Goal: Use online tool/utility: Utilize a website feature to perform a specific function

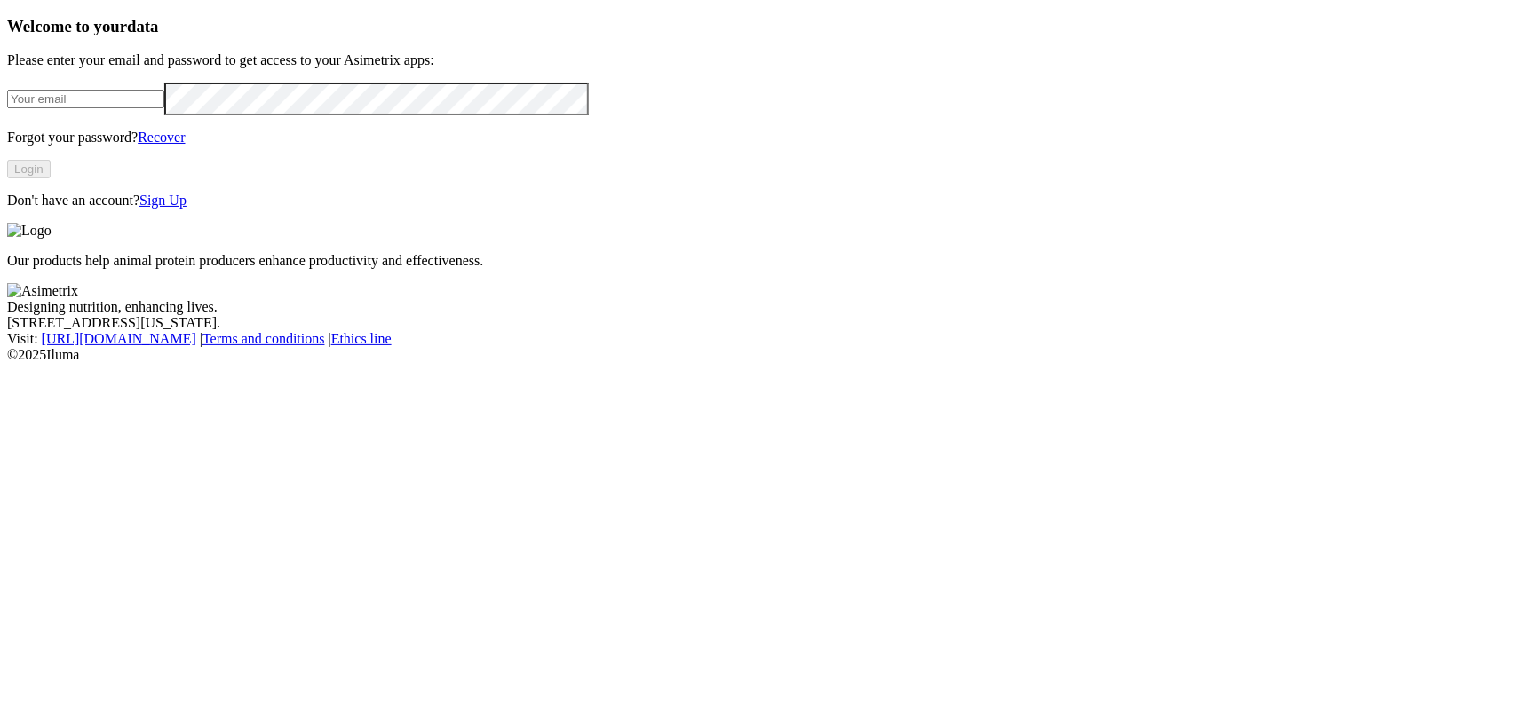
type input "[EMAIL_ADDRESS][DOMAIN_NAME]"
click at [51, 178] on button "Login" at bounding box center [29, 169] width 44 height 19
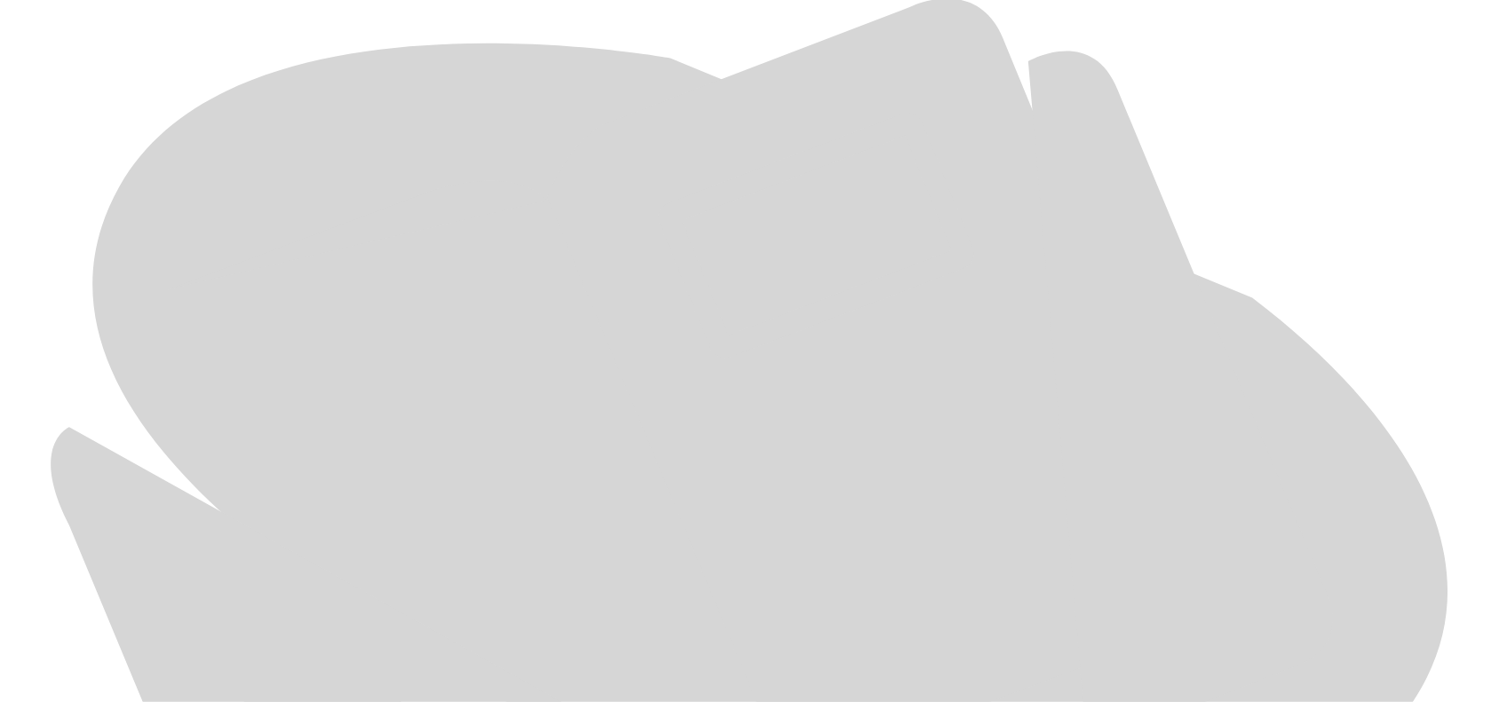
scroll to position [728, 0]
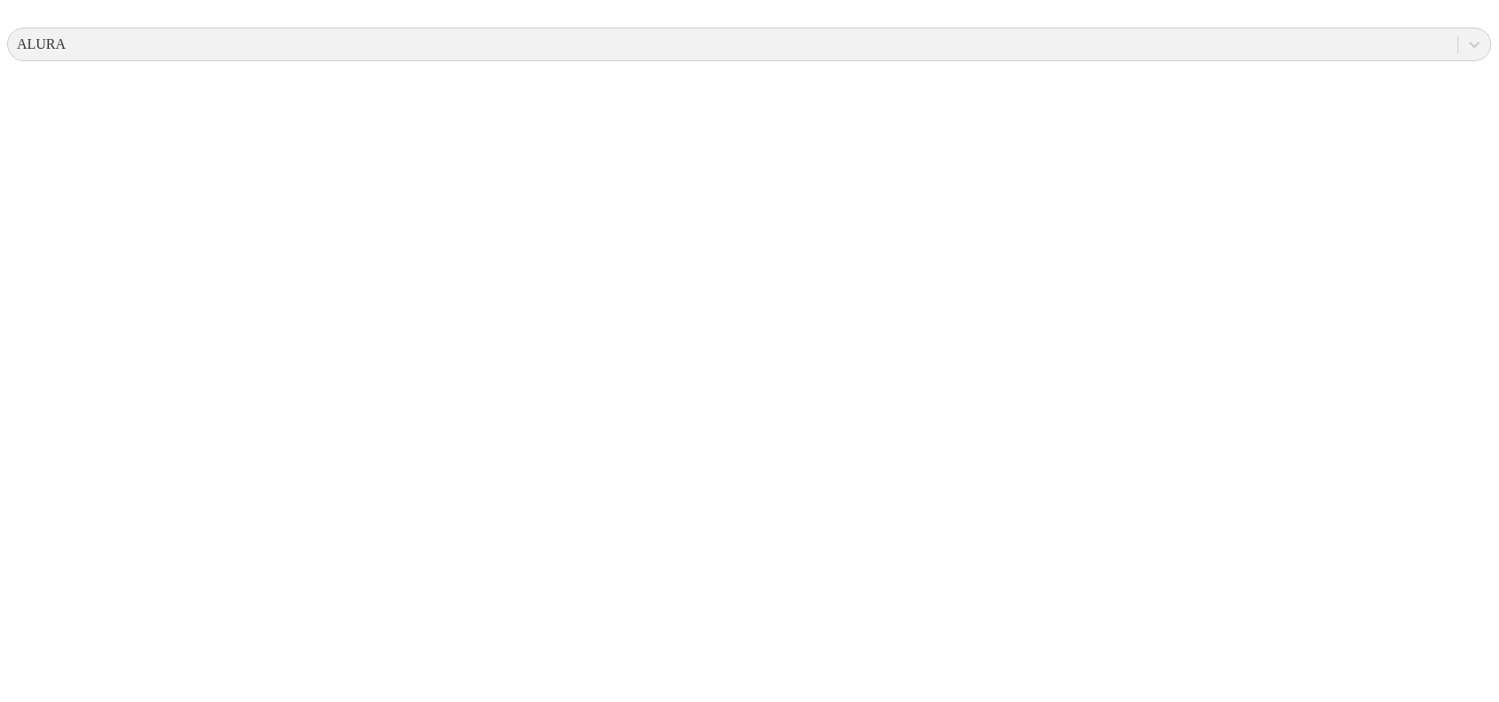
scroll to position [0, 0]
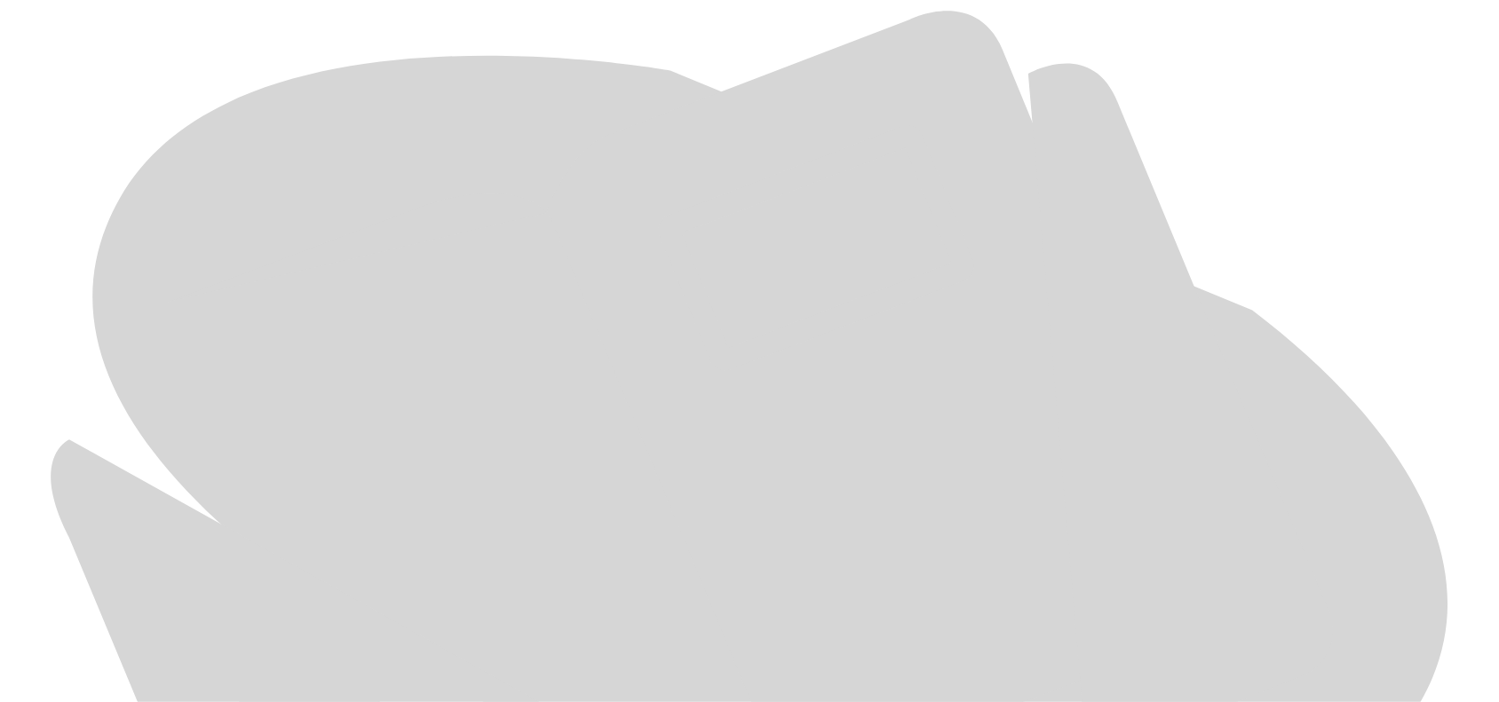
scroll to position [839, 0]
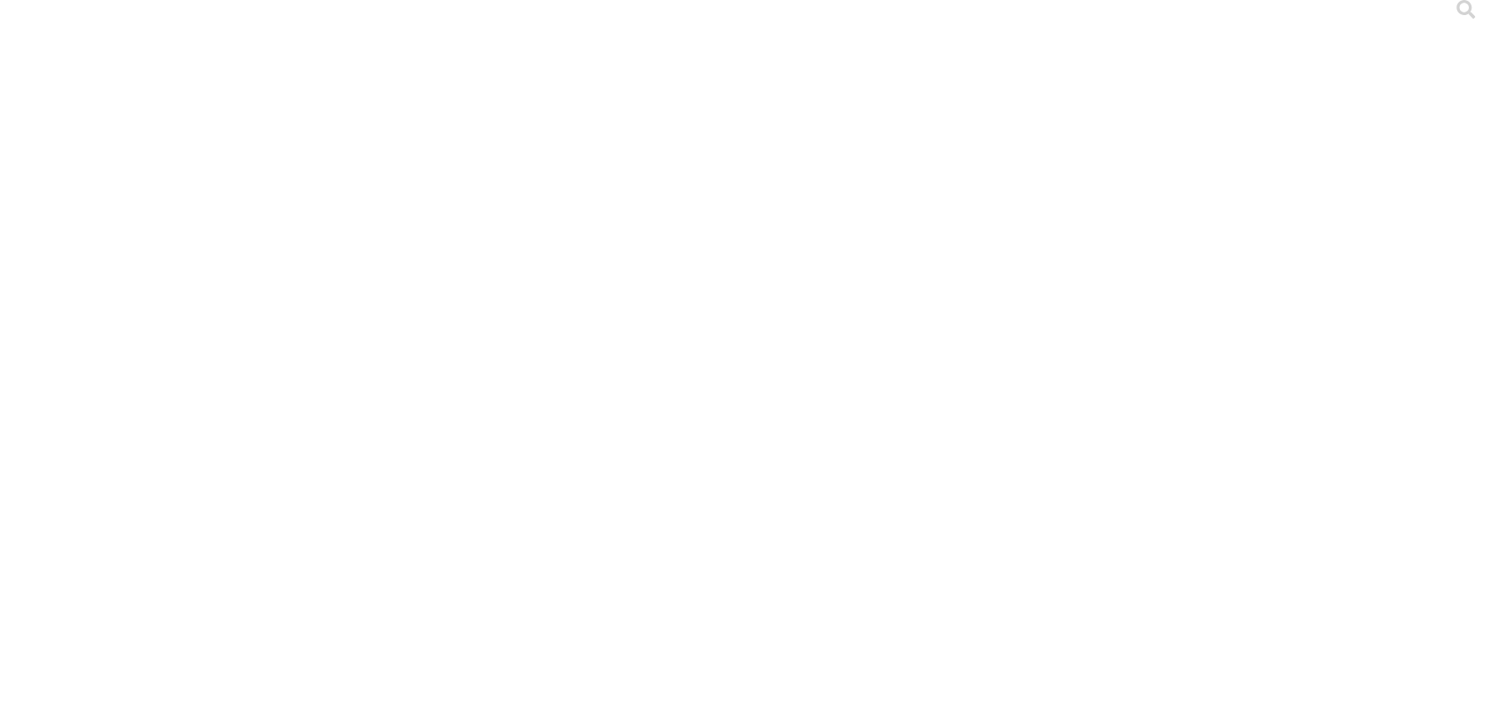
scroll to position [0, 0]
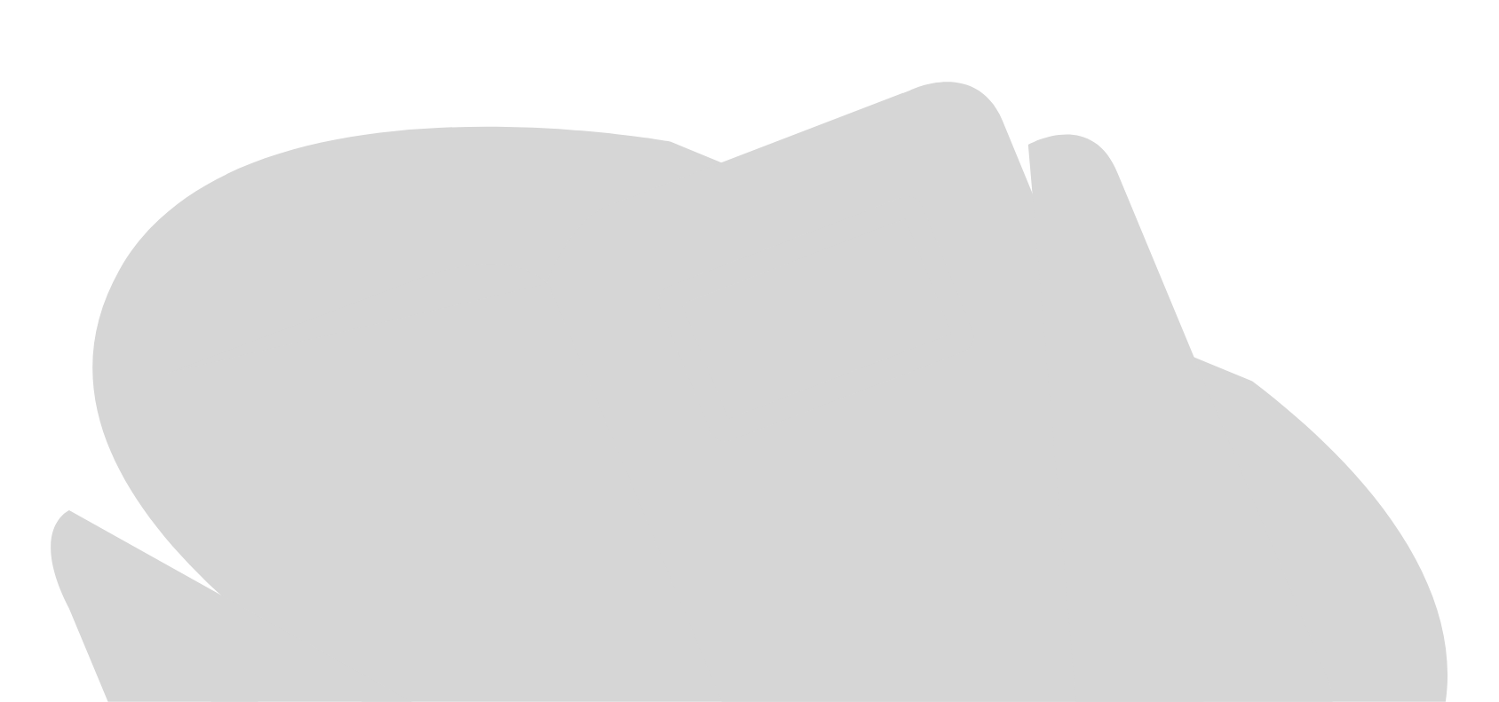
scroll to position [839, 0]
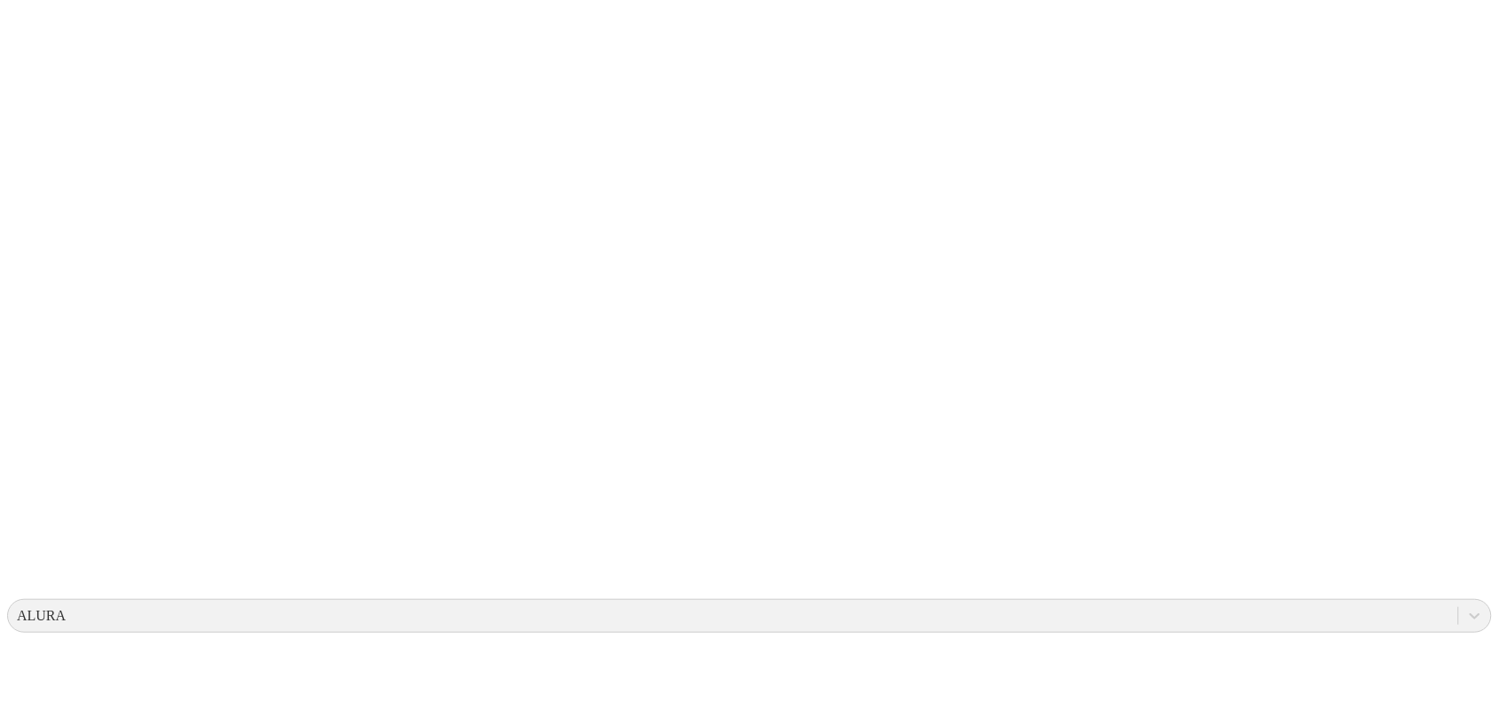
scroll to position [0, 0]
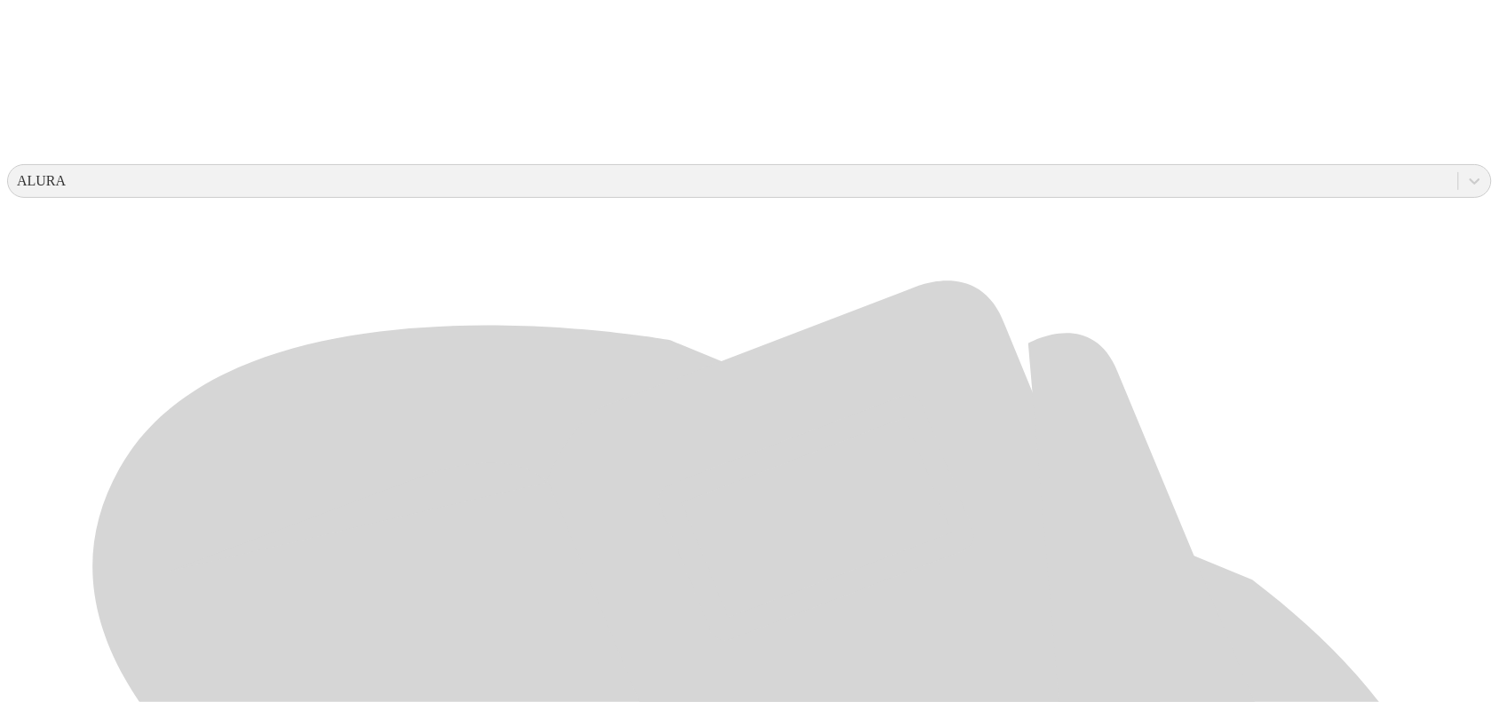
scroll to position [839, 0]
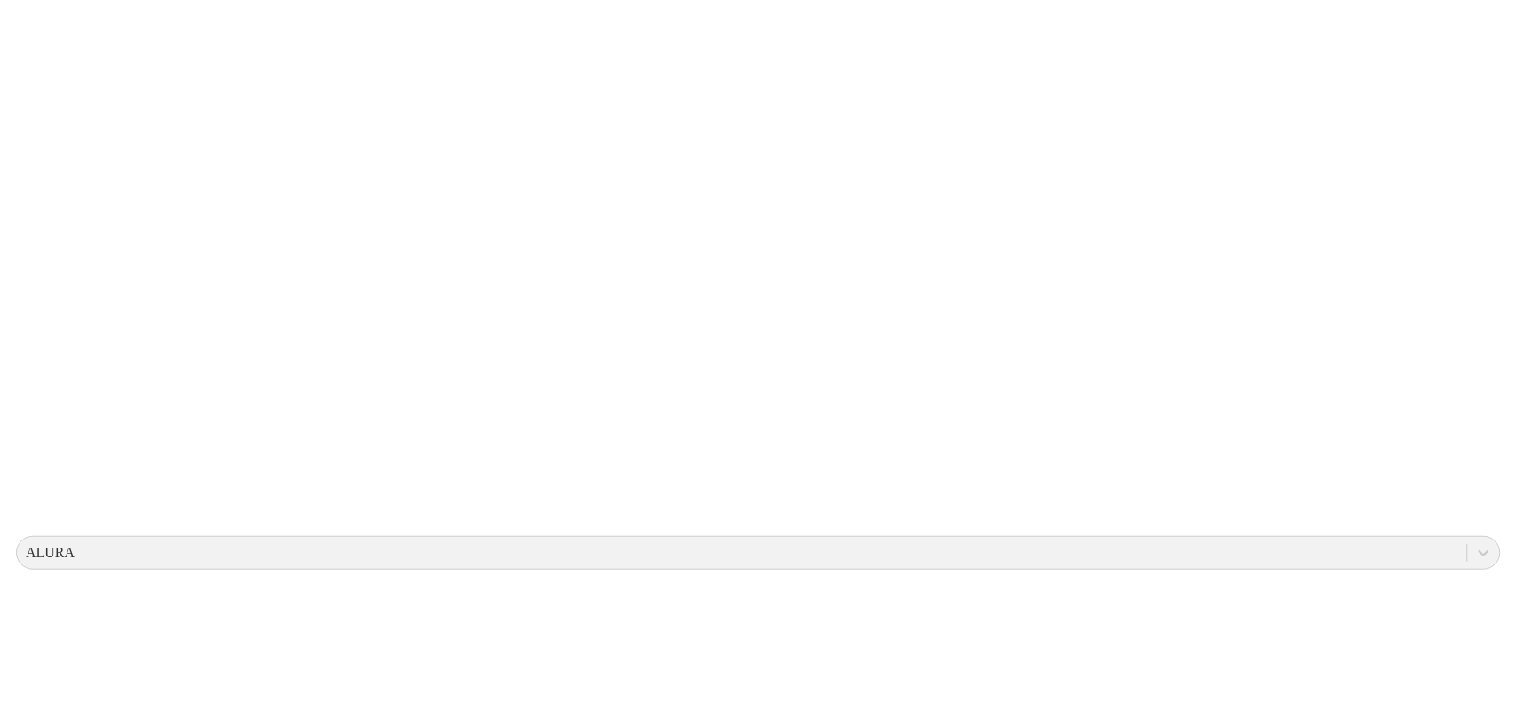
scroll to position [0, 0]
